Goal: Task Accomplishment & Management: Use online tool/utility

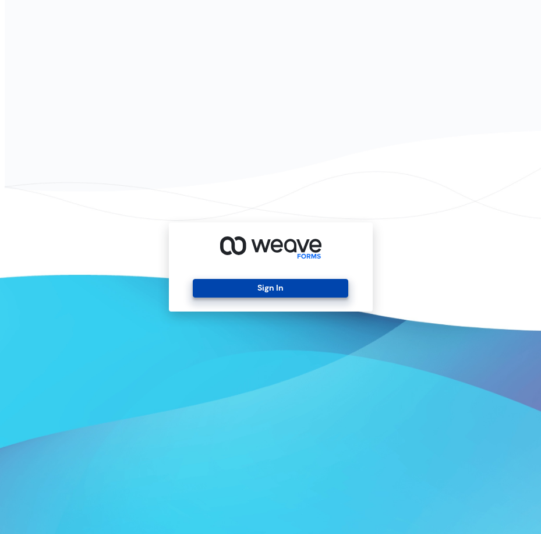
click at [267, 287] on button "Sign In" at bounding box center [271, 288] width 156 height 19
click at [240, 288] on button "Sign In" at bounding box center [271, 288] width 156 height 19
